Goal: Obtain resource: Download file/media

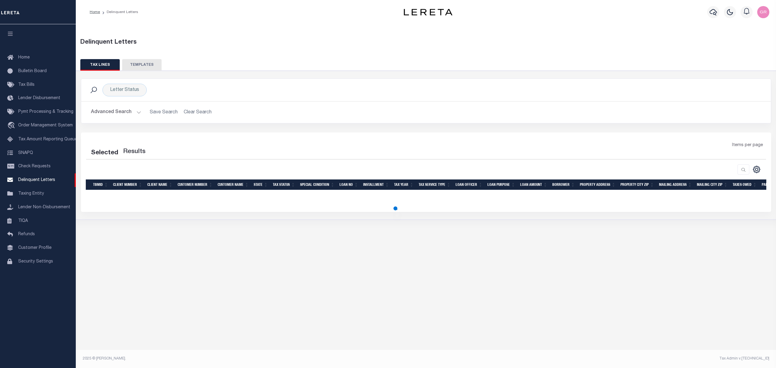
click at [116, 115] on button "Advanced Search" at bounding box center [116, 112] width 50 height 12
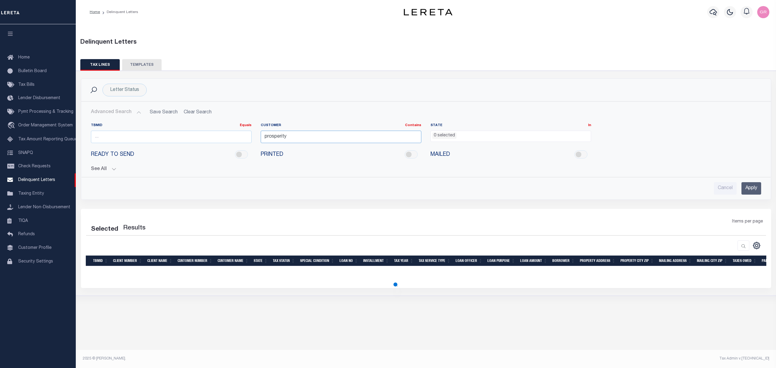
drag, startPoint x: 337, startPoint y: 135, endPoint x: 217, endPoint y: 134, distance: 119.2
click at [217, 134] on div "TBMID Equals Equals Is Not Equal To Is Greater Than Is Less Than Customer Conta…" at bounding box center [426, 135] width 680 height 25
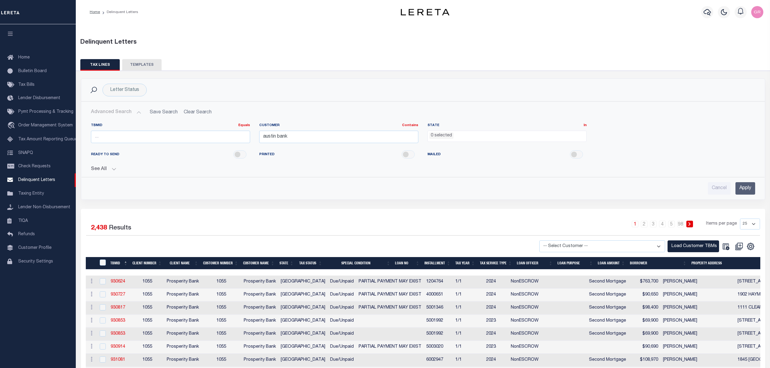
click at [751, 190] on input "Apply" at bounding box center [746, 188] width 20 height 12
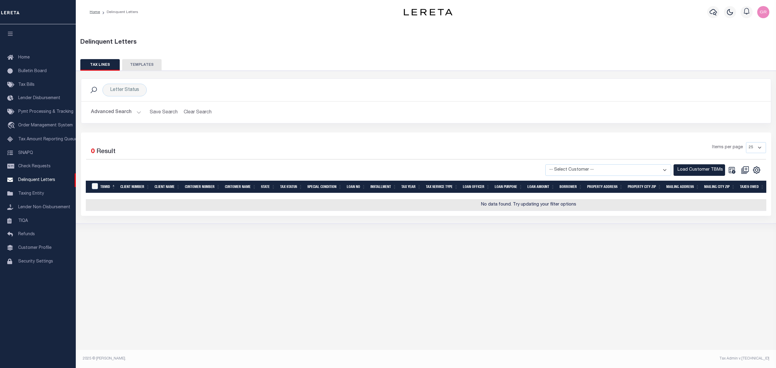
click at [611, 172] on select "-- Select Customer -- Accumatch - Refunds All In Credit Union Amarillo National…" at bounding box center [609, 170] width 126 height 12
click at [371, 142] on div "Selected 0 Result Items per page 25 50 100 500 1000" at bounding box center [426, 174] width 691 height 83
click at [124, 113] on button "Advanced Search" at bounding box center [116, 112] width 50 height 12
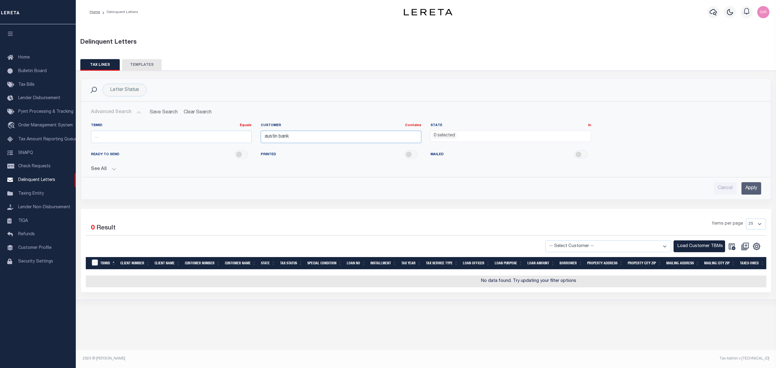
drag, startPoint x: 265, startPoint y: 138, endPoint x: 448, endPoint y: 184, distance: 189.1
click at [266, 138] on input "austin bank" at bounding box center [341, 137] width 161 height 12
click at [757, 186] on input "Apply" at bounding box center [752, 188] width 20 height 12
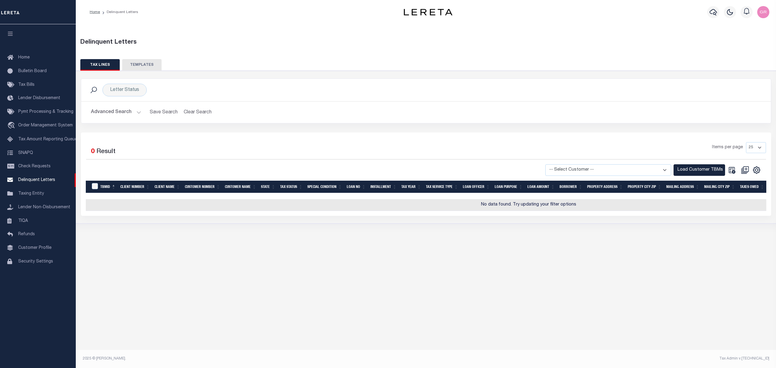
click at [130, 113] on button "Advanced Search" at bounding box center [116, 112] width 50 height 12
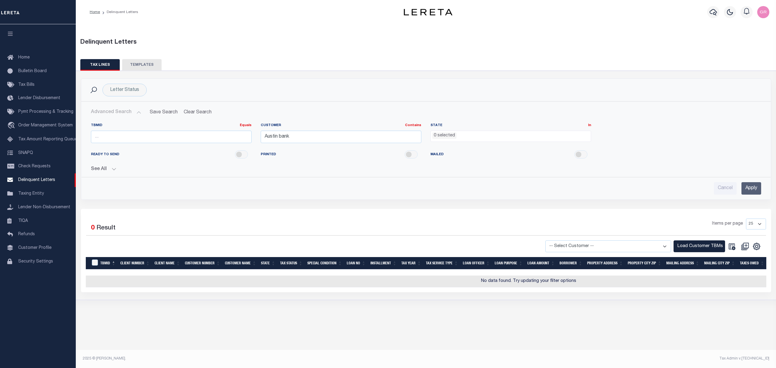
click at [595, 242] on select "-- Select Customer -- Accumatch - Refunds All In Credit Union Amarillo National…" at bounding box center [609, 247] width 126 height 12
click at [329, 141] on input "Austin bank" at bounding box center [341, 137] width 161 height 12
drag, startPoint x: 323, startPoint y: 136, endPoint x: 277, endPoint y: 137, distance: 45.8
click at [277, 137] on input "Austin bank" at bounding box center [341, 137] width 161 height 12
type input "Austin"
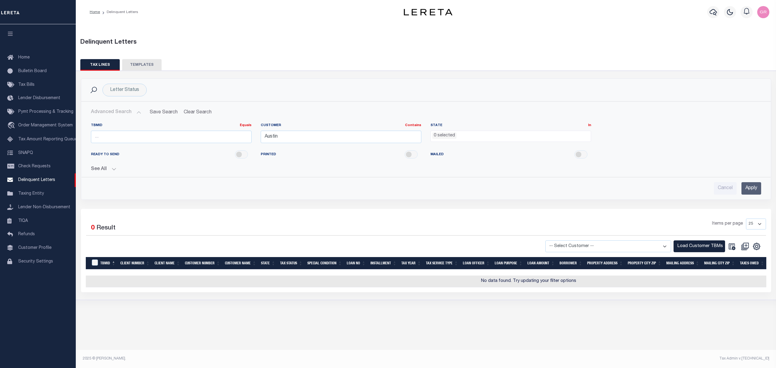
click at [753, 190] on input "Apply" at bounding box center [752, 188] width 20 height 12
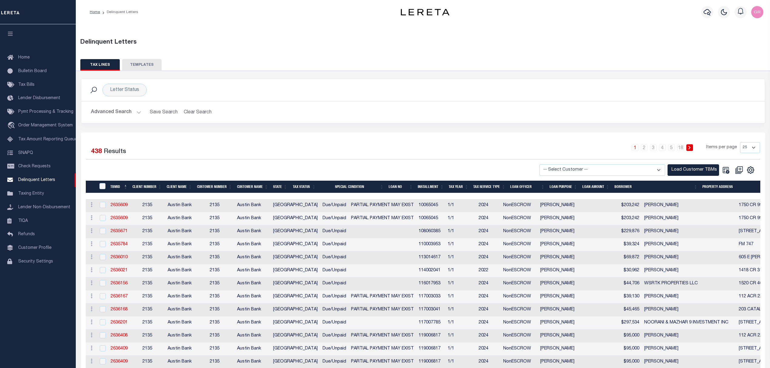
click at [654, 171] on select "-- Select Customer -- Accumatch - Refunds All In Credit Union Amarillo National…" at bounding box center [603, 170] width 126 height 12
select select "2135"
click at [545, 165] on select "-- Select Customer -- Accumatch - Refunds All In Credit Union Amarillo National…" at bounding box center [603, 170] width 126 height 12
click at [678, 169] on button "Load Customer TBMs" at bounding box center [694, 170] width 52 height 12
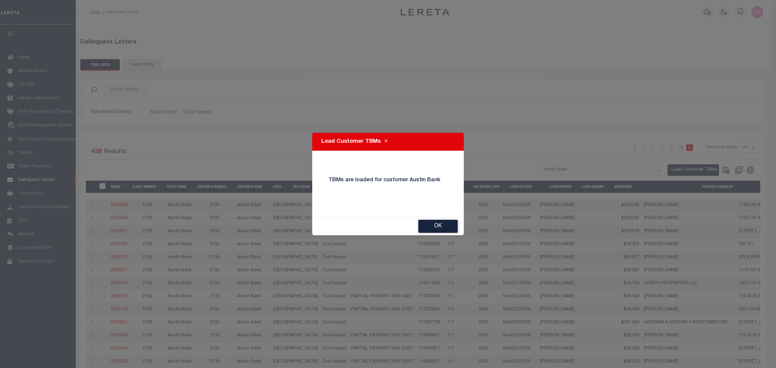
click at [455, 229] on button "Ok" at bounding box center [438, 226] width 39 height 13
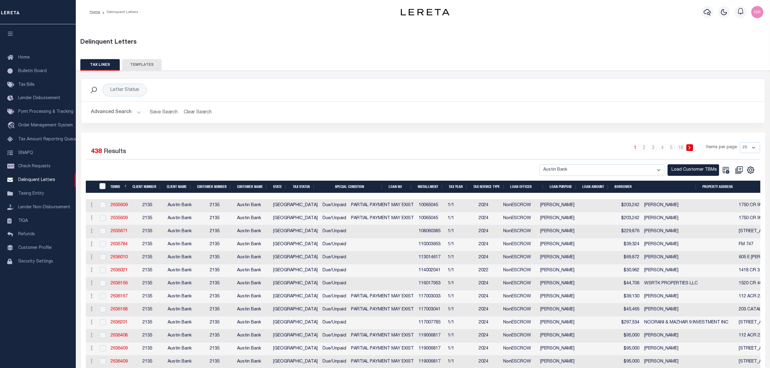
click at [747, 147] on select "25 50 100 500 1000" at bounding box center [750, 147] width 20 height 11
select select "1000"
click at [740, 143] on select "25 50 100 500 1000" at bounding box center [750, 147] width 20 height 11
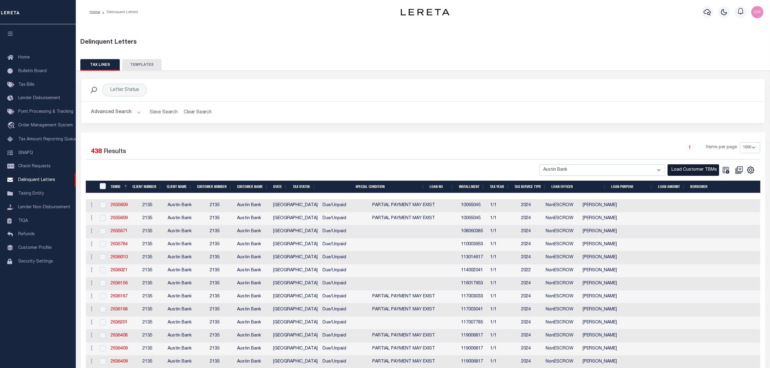
drag, startPoint x: 672, startPoint y: 167, endPoint x: 667, endPoint y: 170, distance: 6.1
click at [672, 167] on button "Load Customer TBMs" at bounding box center [694, 170] width 52 height 12
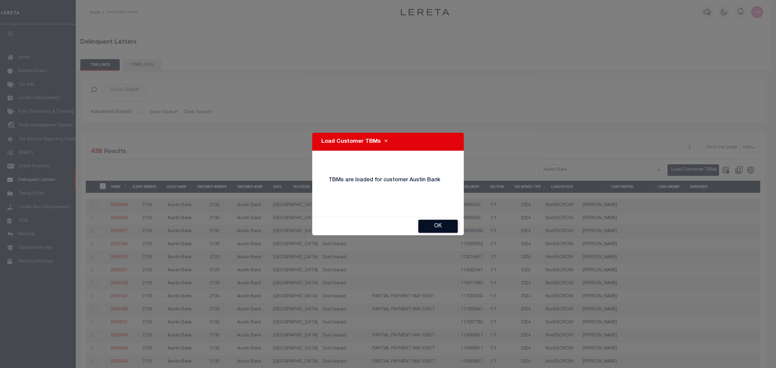
click at [448, 228] on button "Ok" at bounding box center [438, 226] width 39 height 13
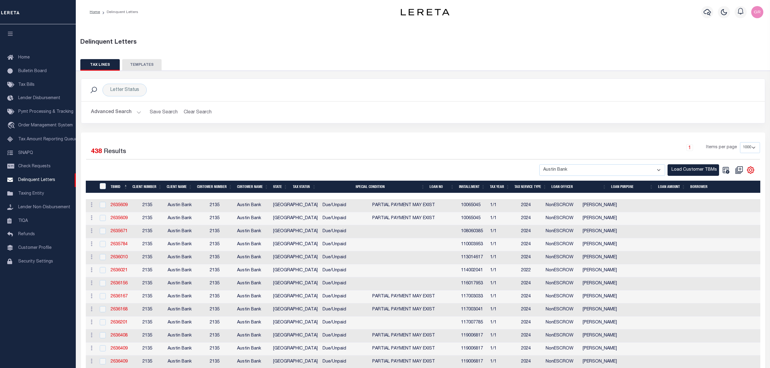
click at [751, 173] on icon "" at bounding box center [751, 170] width 8 height 8
drag, startPoint x: 723, startPoint y: 181, endPoint x: 590, endPoint y: 215, distance: 137.6
click at [723, 181] on link "CSV" at bounding box center [725, 180] width 59 height 12
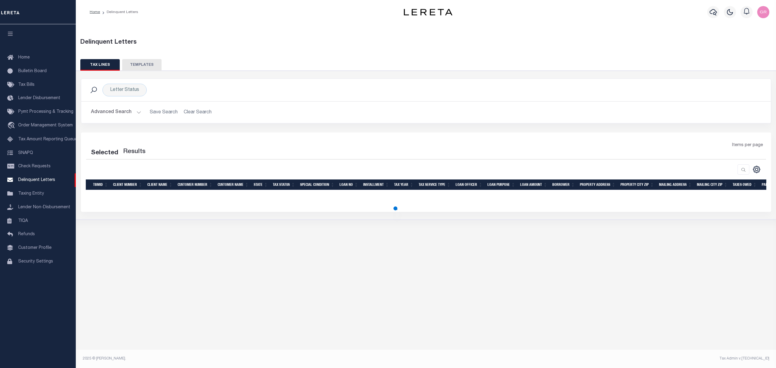
click at [140, 61] on button "TEMPLATES" at bounding box center [141, 65] width 39 height 12
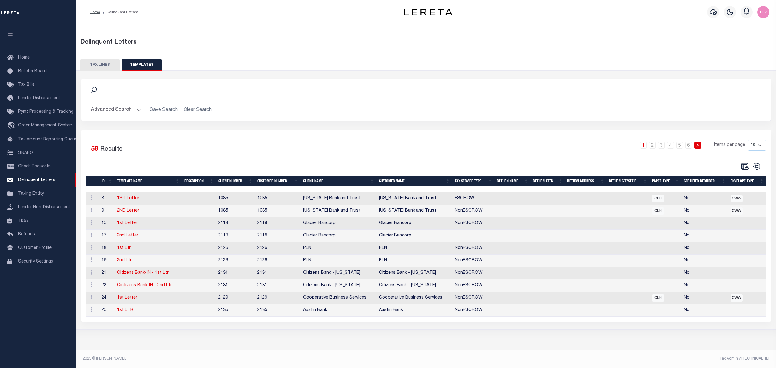
click at [758, 146] on select "10 25 50 100" at bounding box center [758, 145] width 18 height 11
select select "100"
click at [749, 140] on select "10 25 50 100" at bounding box center [758, 145] width 18 height 11
